Goal: Task Accomplishment & Management: Manage account settings

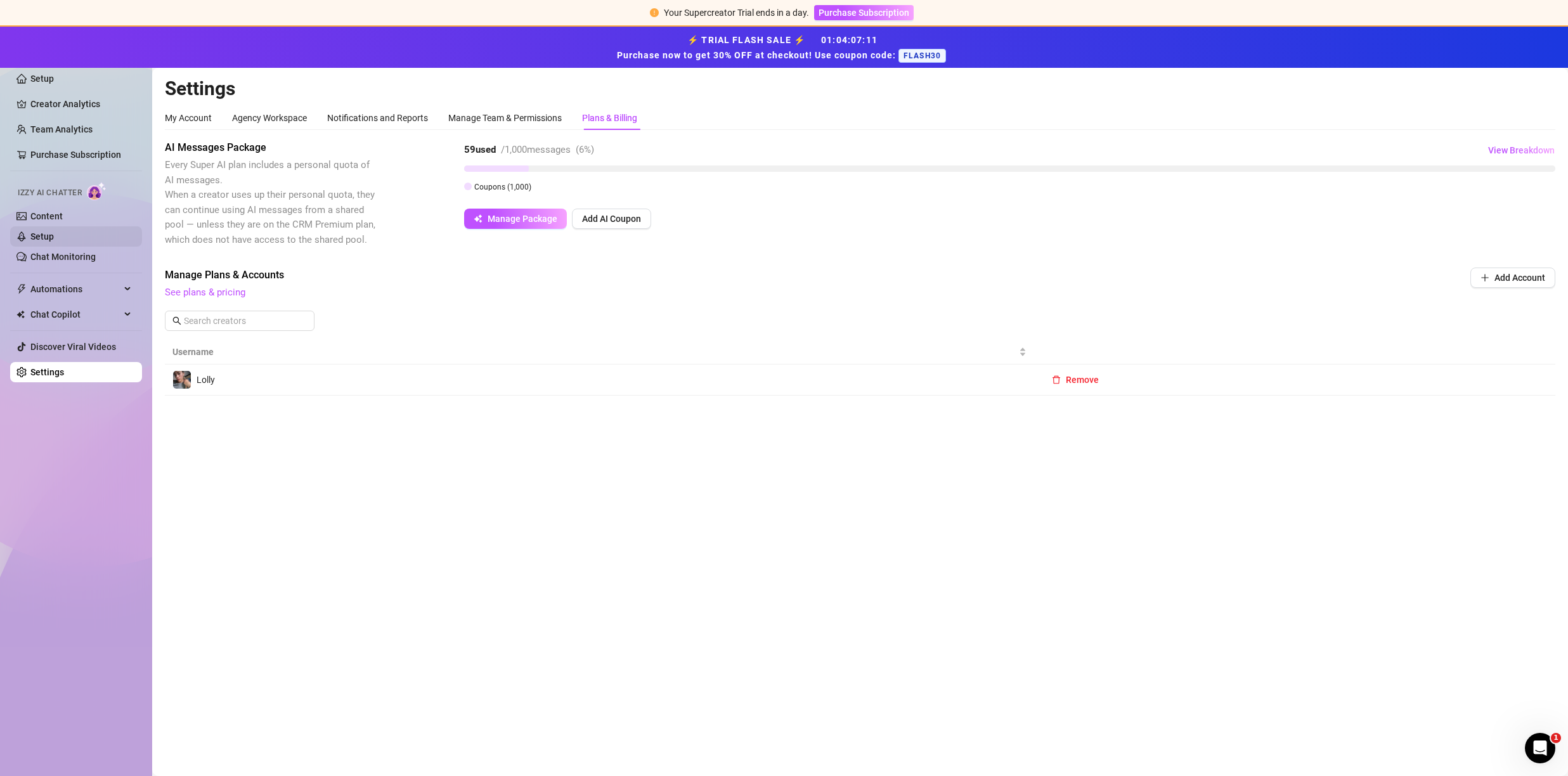
drag, startPoint x: 70, startPoint y: 246, endPoint x: 72, endPoint y: 237, distance: 9.2
click at [70, 252] on link "Chat Monitoring" at bounding box center [63, 257] width 66 height 10
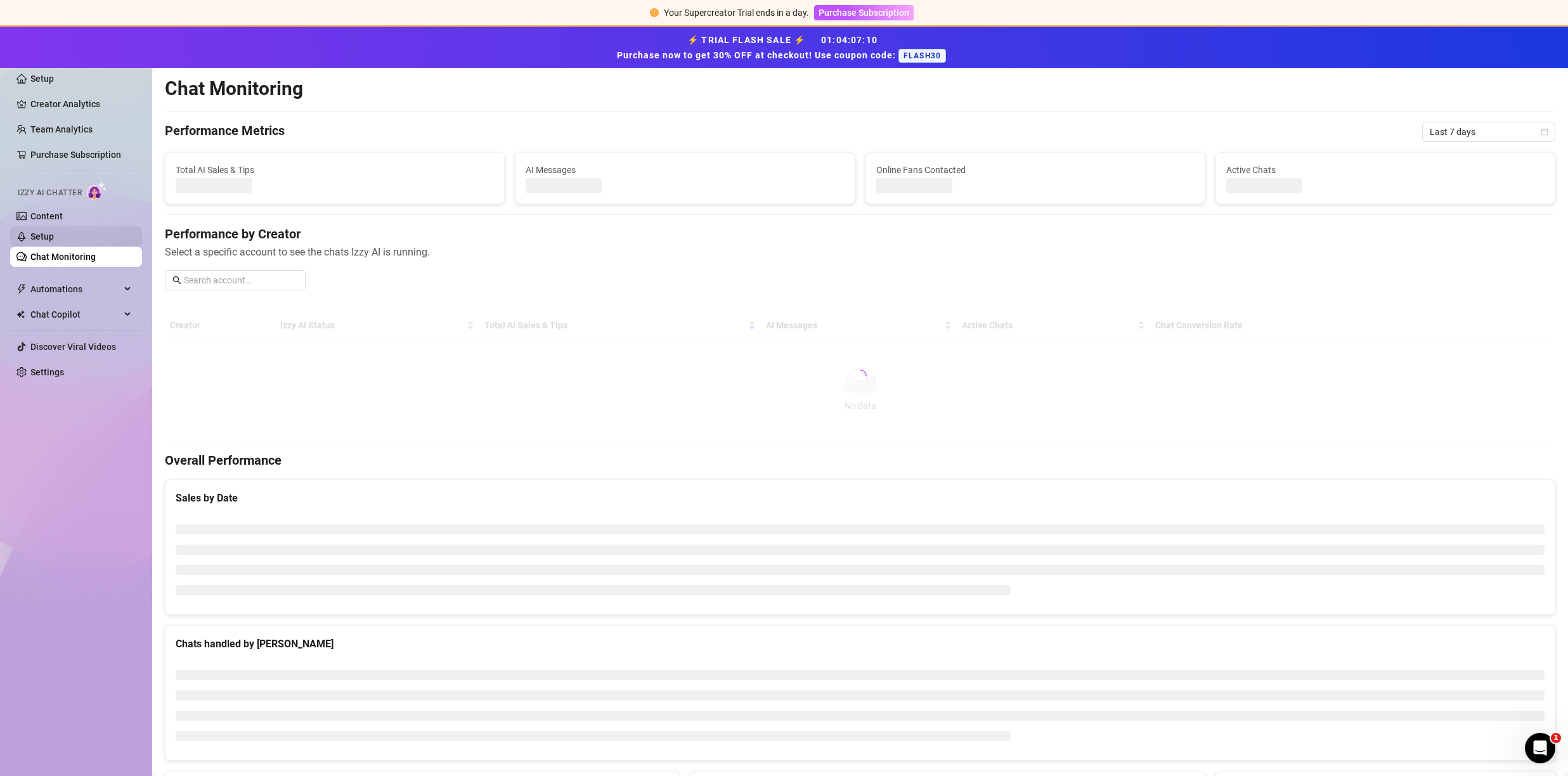
click at [54, 237] on link "Setup" at bounding box center [42, 237] width 23 height 10
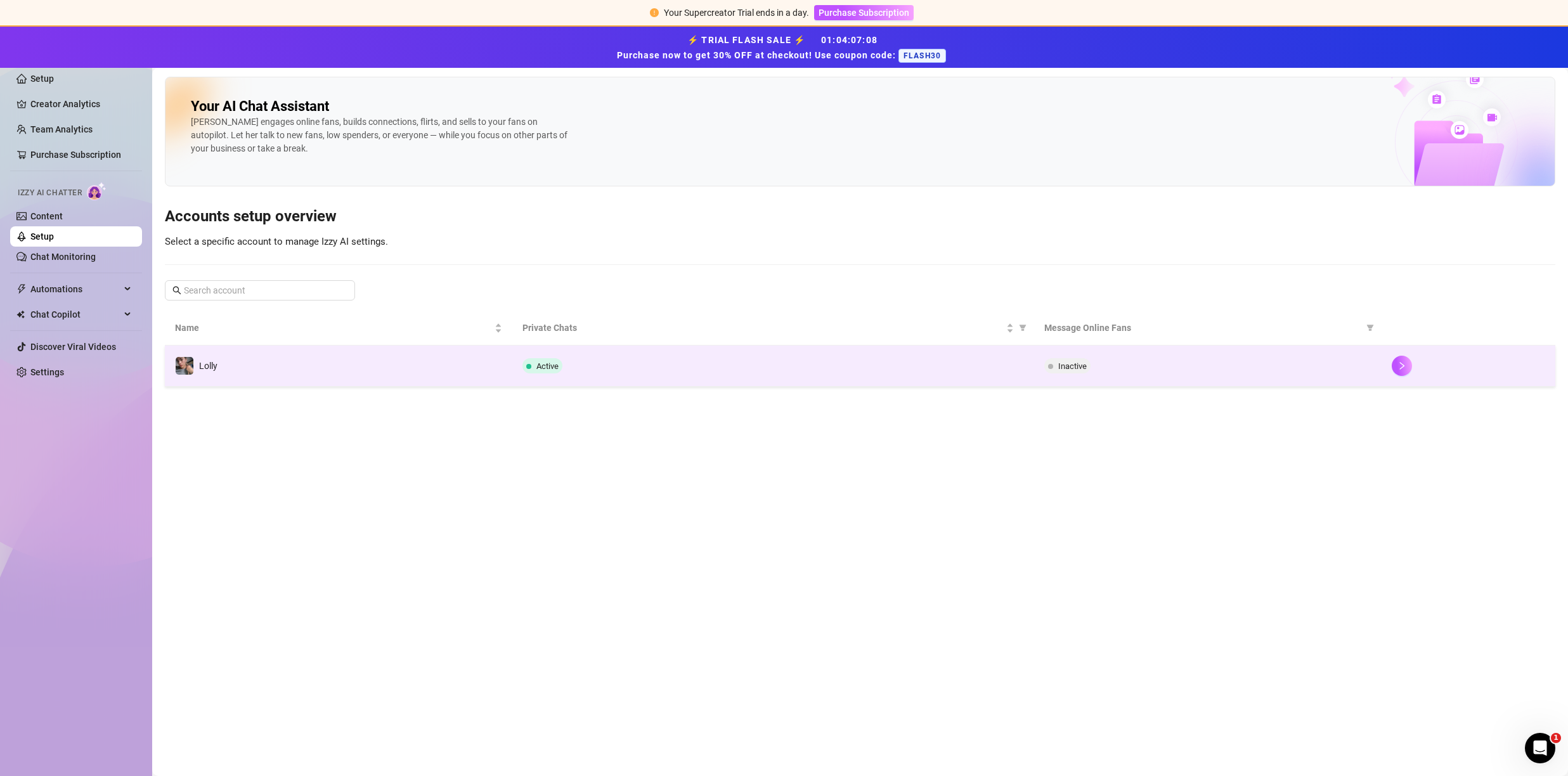
click at [253, 368] on td "Lolly" at bounding box center [338, 366] width 348 height 42
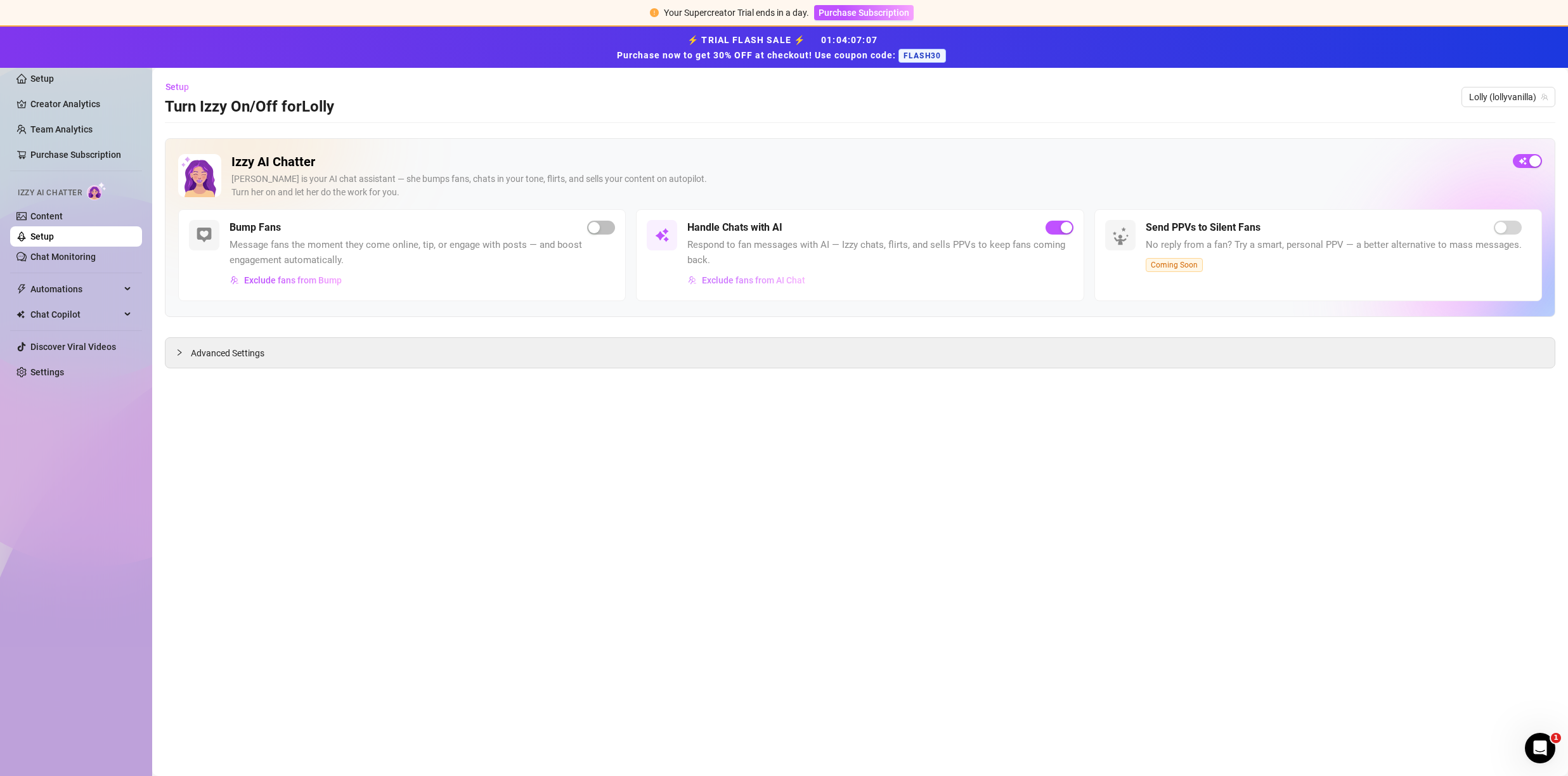
click at [716, 281] on span "Exclude fans from AI Chat" at bounding box center [753, 280] width 103 height 10
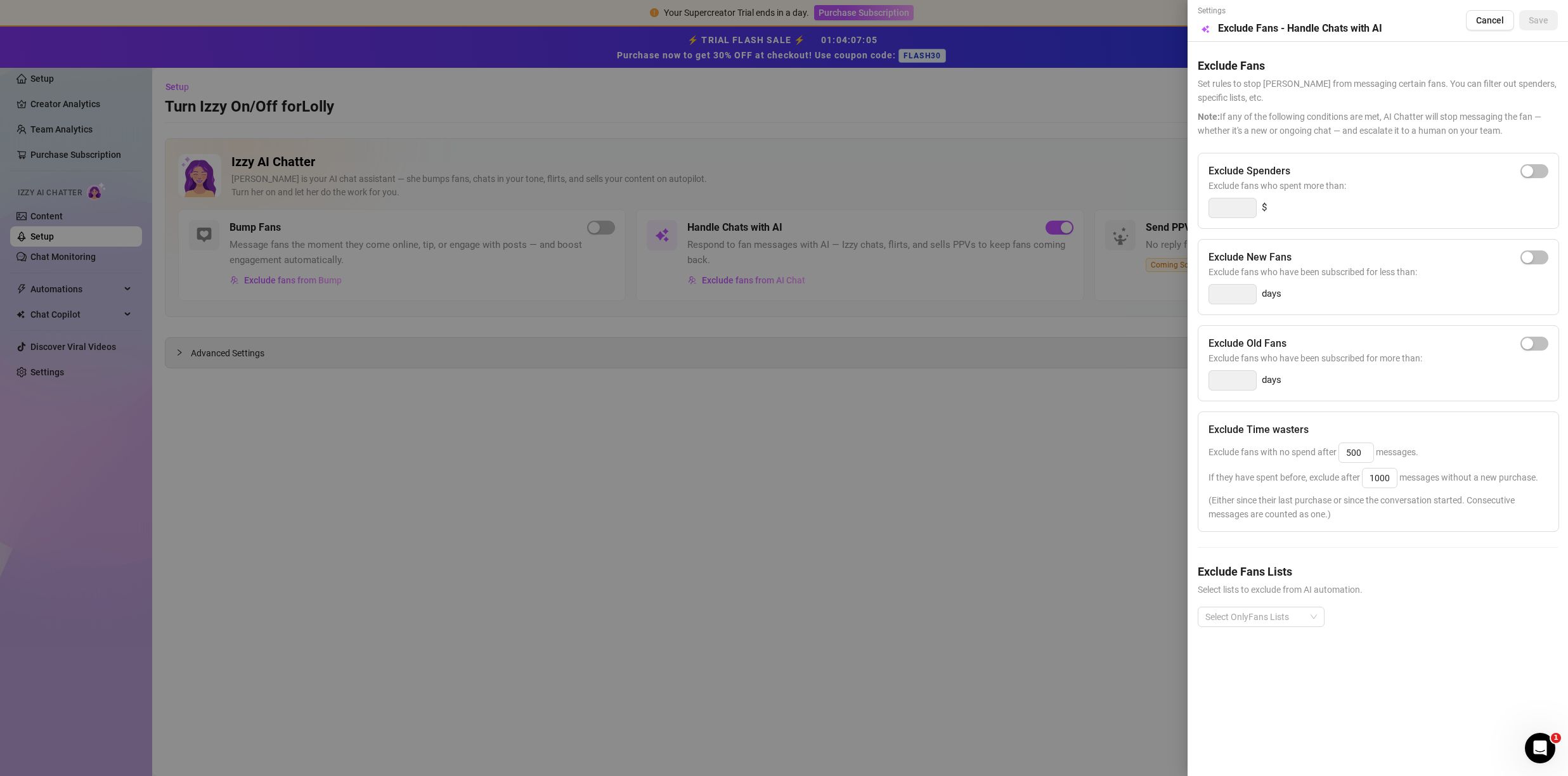
click at [593, 450] on div at bounding box center [784, 388] width 1568 height 776
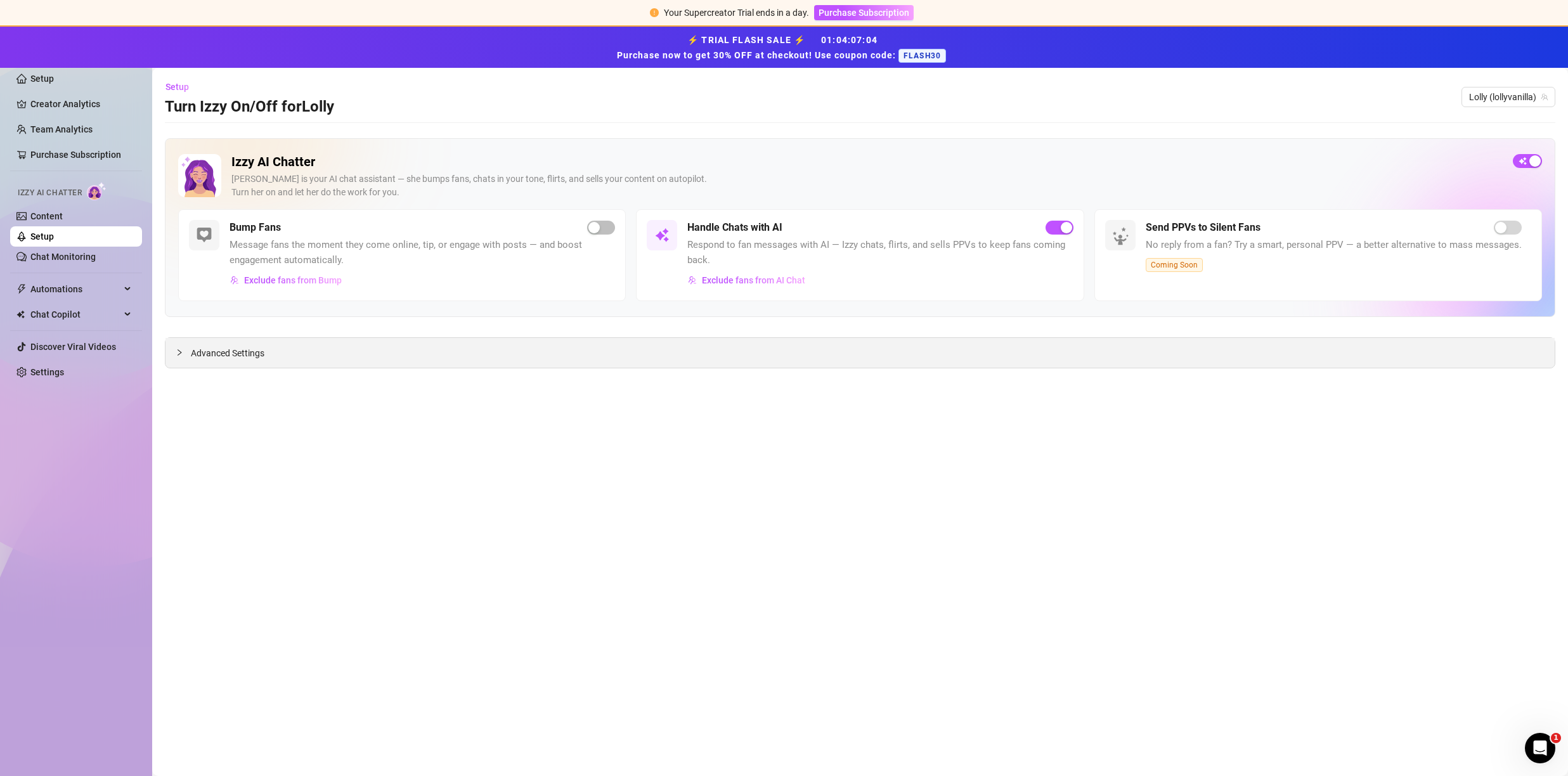
click at [293, 339] on div "Advanced Settings" at bounding box center [860, 352] width 1390 height 30
click at [169, 350] on div "Advanced Settings" at bounding box center [860, 352] width 1390 height 30
click at [186, 354] on div at bounding box center [183, 352] width 15 height 14
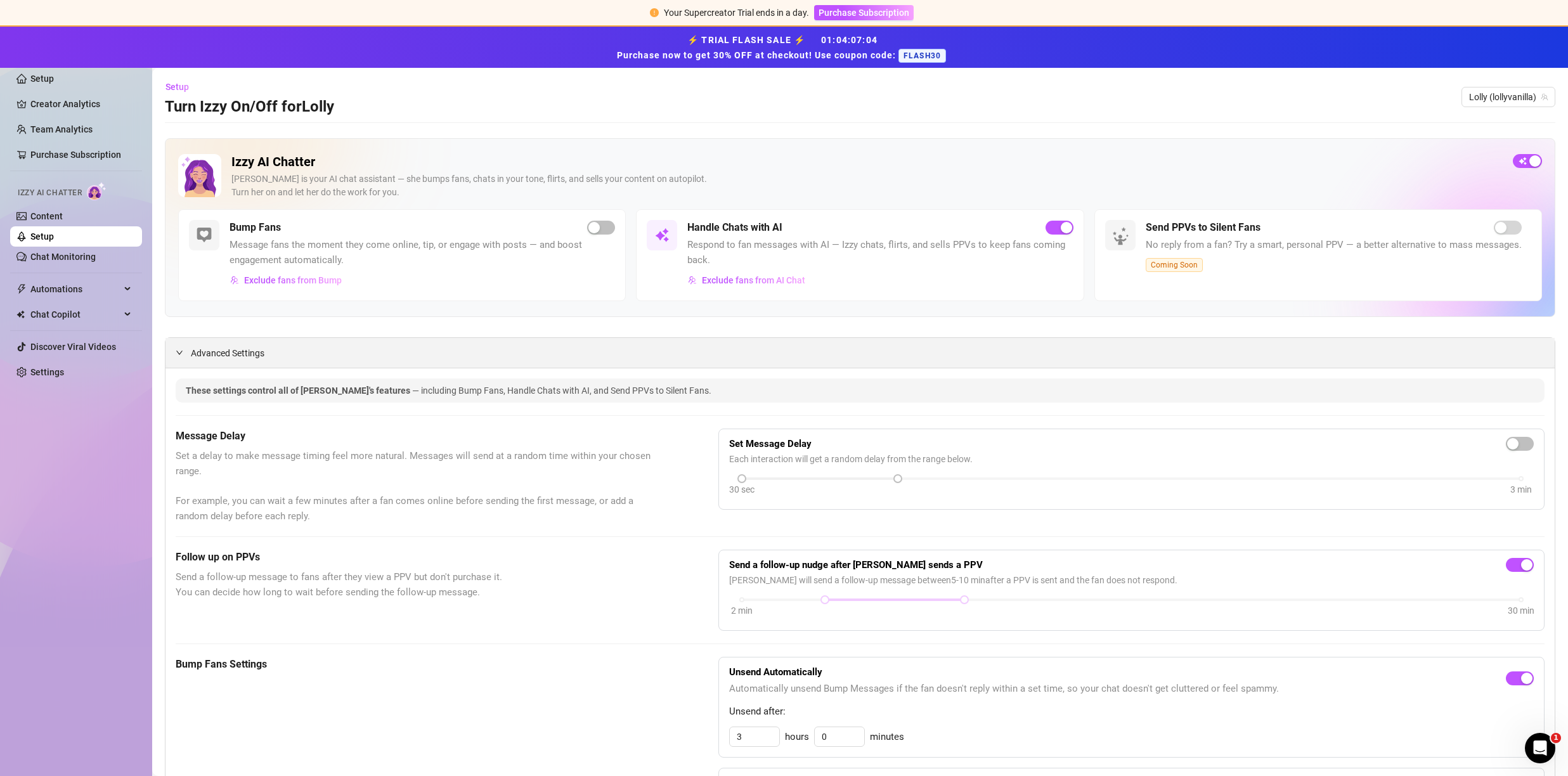
click at [207, 354] on span "Advanced Settings" at bounding box center [228, 352] width 74 height 14
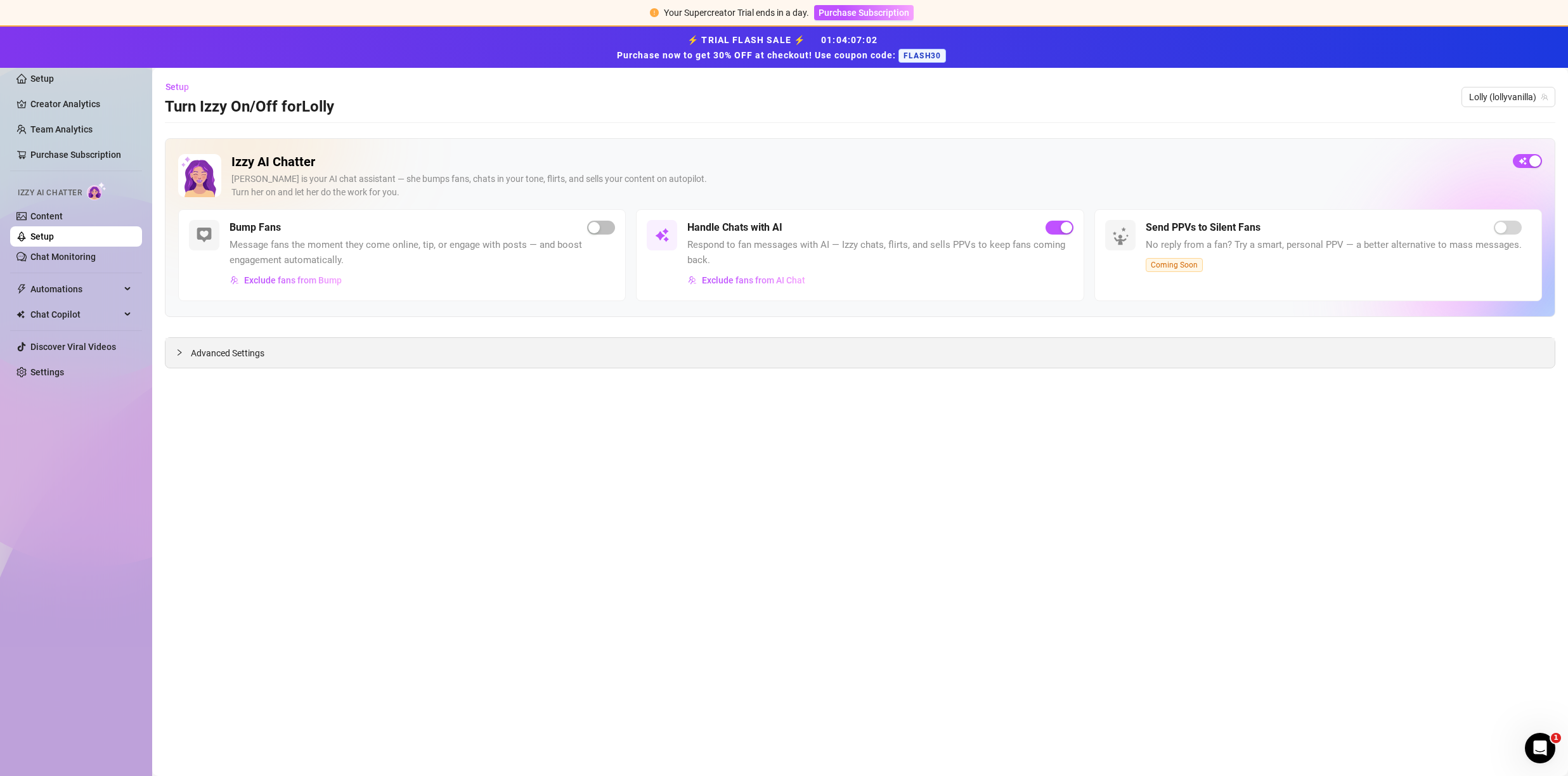
click at [221, 356] on span "Advanced Settings" at bounding box center [228, 352] width 74 height 14
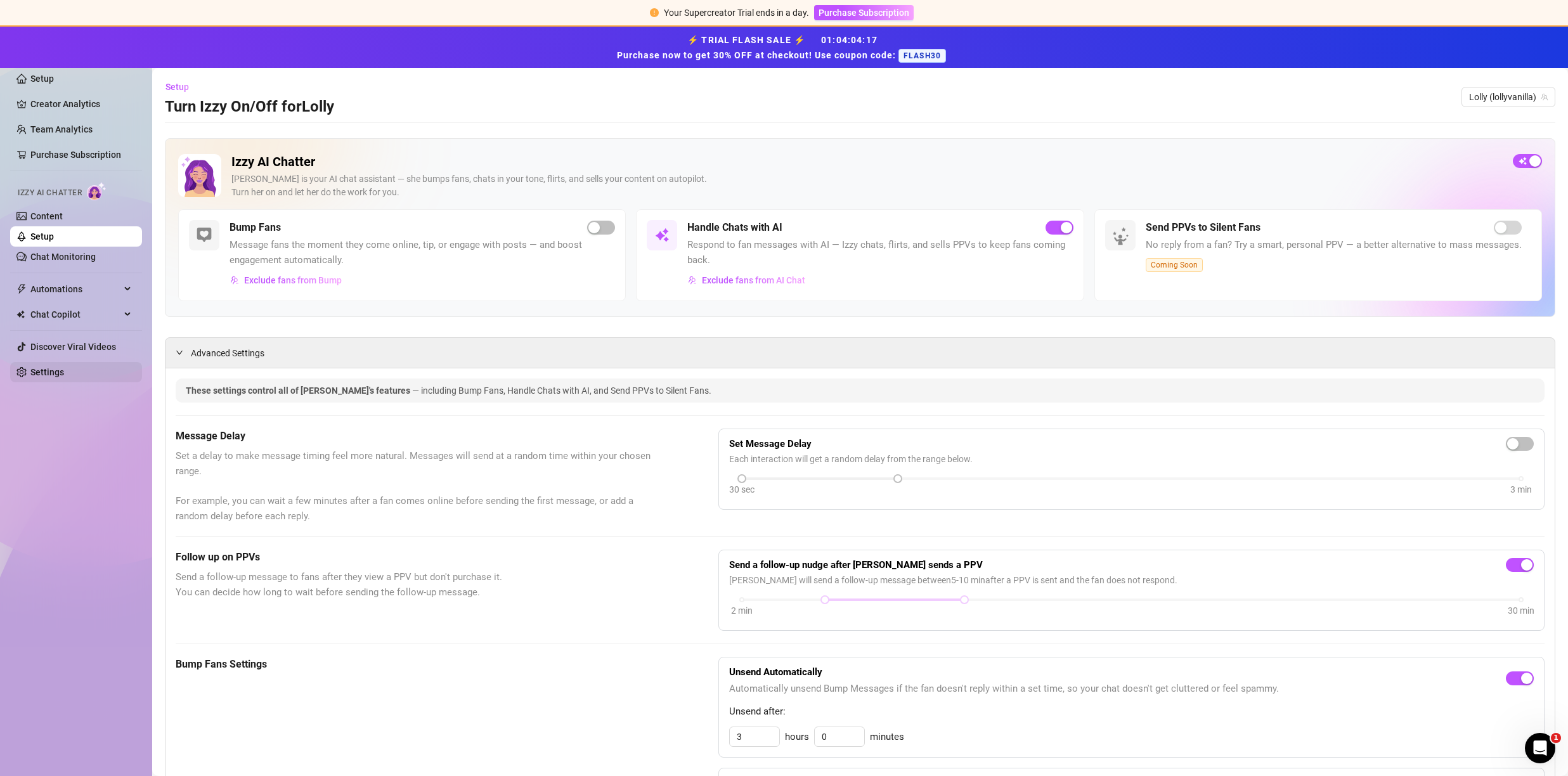
click at [63, 367] on link "Settings" at bounding box center [47, 372] width 34 height 10
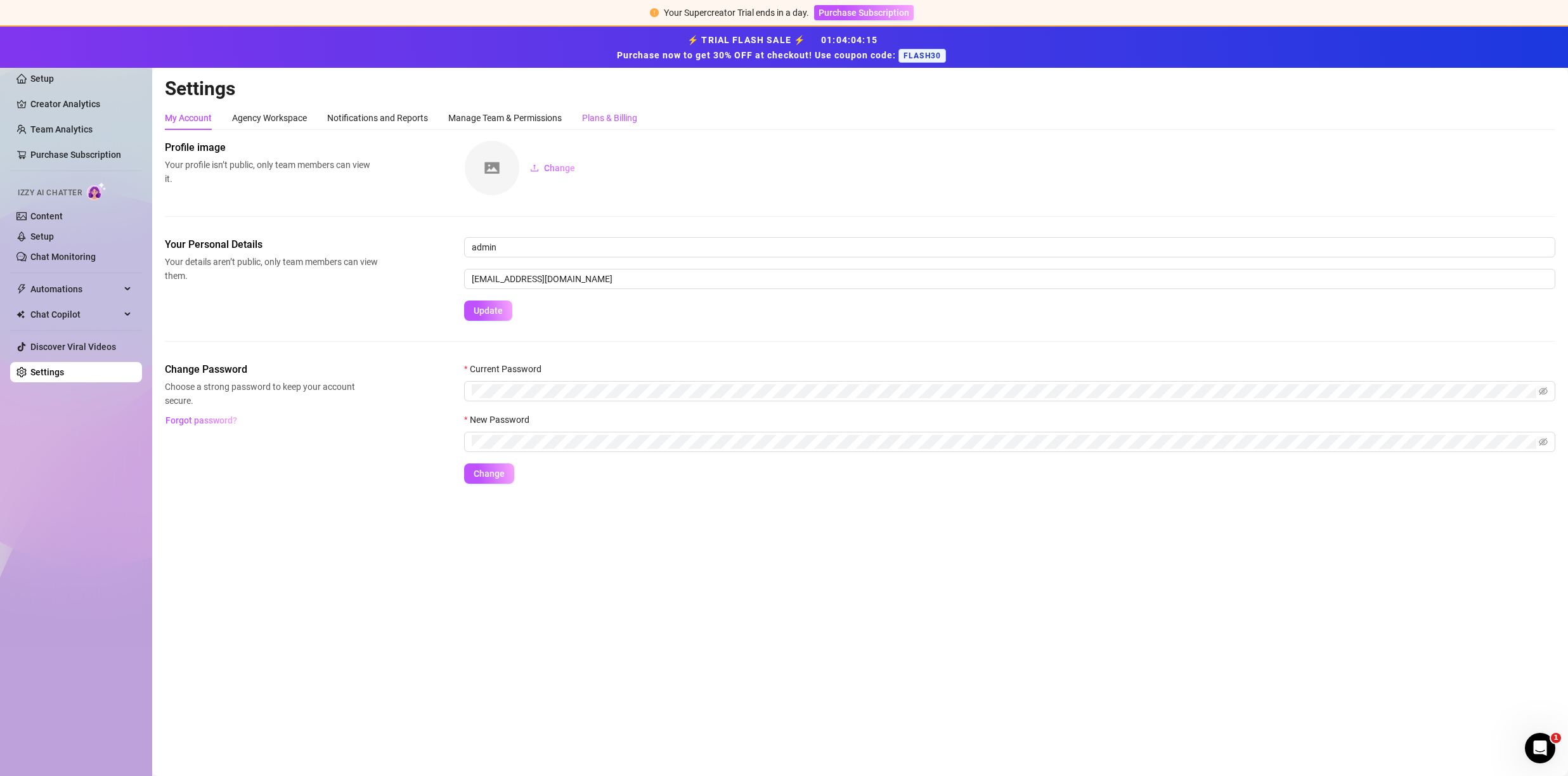
click at [603, 114] on div "Plans & Billing" at bounding box center [609, 117] width 55 height 14
